Goal: Task Accomplishment & Management: Use online tool/utility

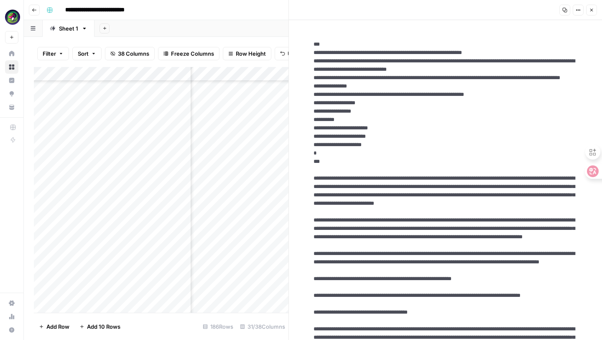
scroll to position [2427, 1284]
drag, startPoint x: 312, startPoint y: 53, endPoint x: 404, endPoint y: 305, distance: 267.9
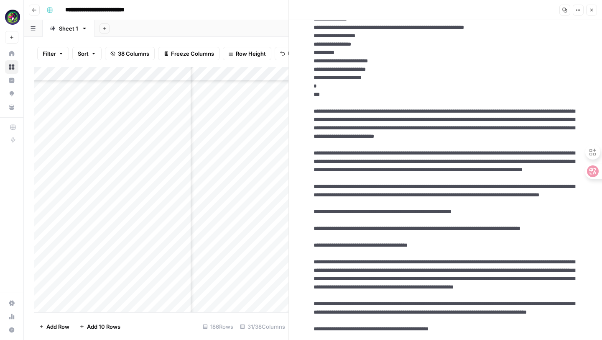
scroll to position [0, 0]
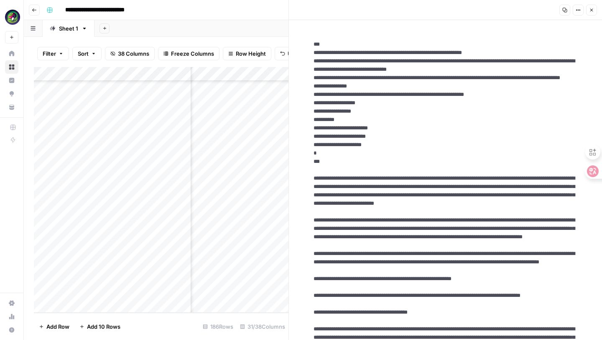
drag, startPoint x: 496, startPoint y: 231, endPoint x: 312, endPoint y: 56, distance: 254.1
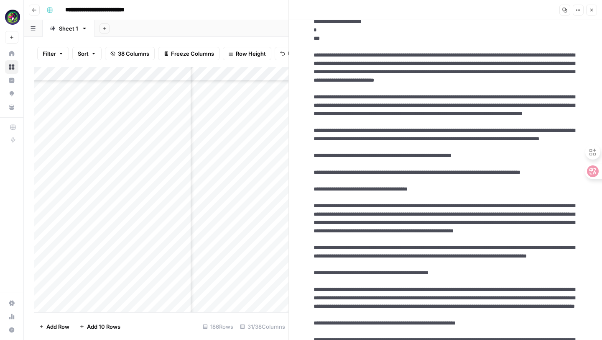
scroll to position [142, 0]
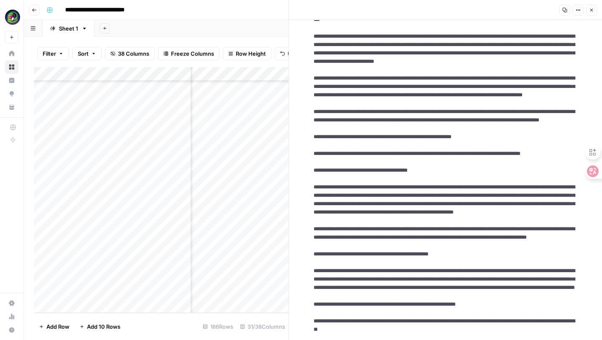
drag, startPoint x: 314, startPoint y: 53, endPoint x: 431, endPoint y: 201, distance: 188.4
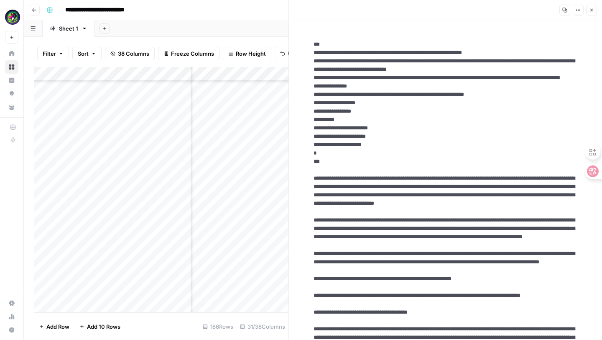
drag, startPoint x: 312, startPoint y: 51, endPoint x: 391, endPoint y: 253, distance: 216.6
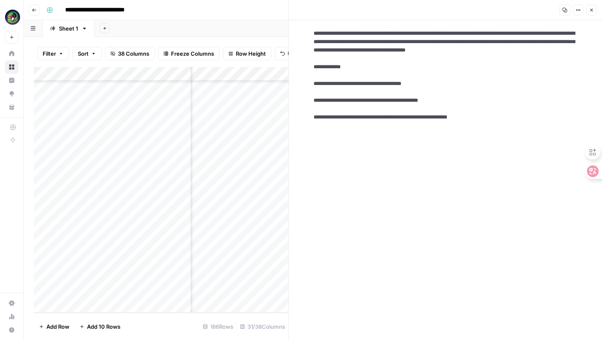
scroll to position [1827, 0]
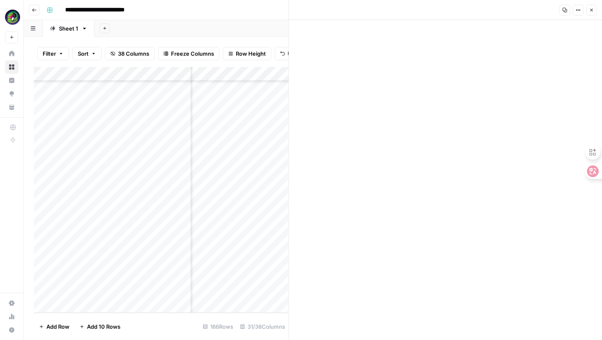
click at [88, 288] on div "Add Column" at bounding box center [161, 189] width 255 height 245
click at [88, 288] on textarea "**********" at bounding box center [130, 292] width 134 height 12
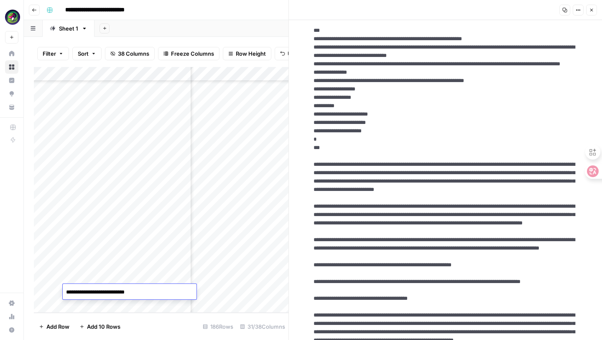
scroll to position [0, 0]
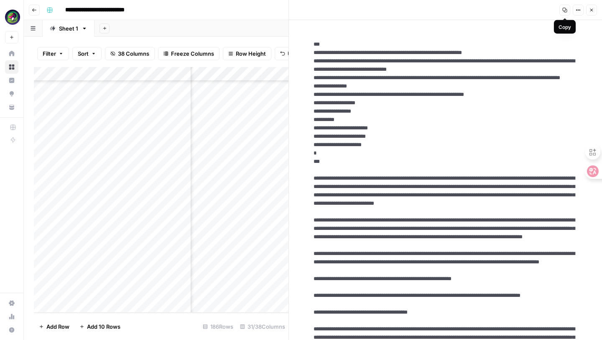
click at [562, 10] on icon "button" at bounding box center [564, 10] width 5 height 5
click at [565, 9] on icon "button" at bounding box center [564, 10] width 5 height 5
drag, startPoint x: 324, startPoint y: 53, endPoint x: 394, endPoint y: 161, distance: 128.9
